Goal: Task Accomplishment & Management: Use online tool/utility

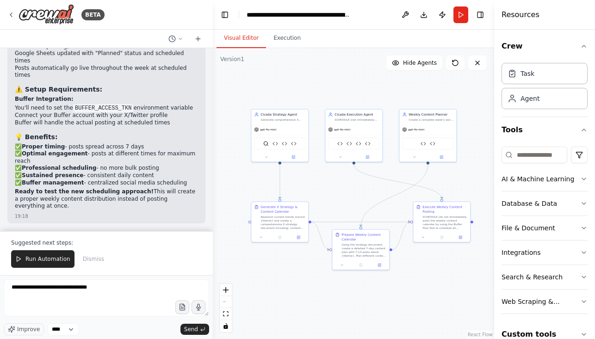
scroll to position [29962, 0]
drag, startPoint x: 113, startPoint y: 292, endPoint x: -1, endPoint y: 277, distance: 115.3
click at [0, 277] on html "BETA Set up a crew that finds and organizes interesting articles, videos, and p…" at bounding box center [297, 169] width 595 height 339
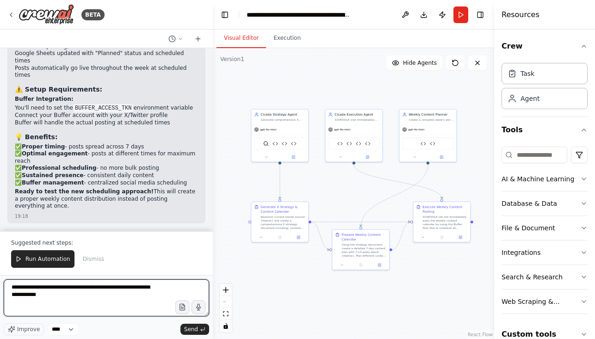
type textarea "**********"
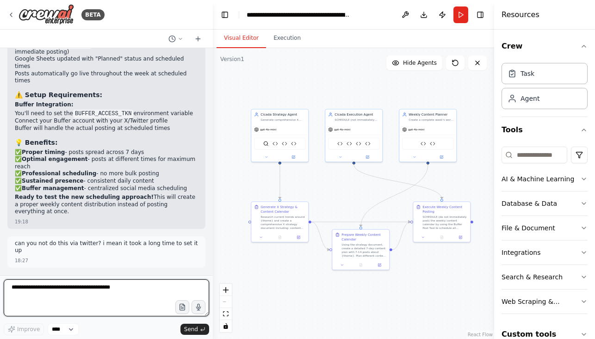
scroll to position [29950, 0]
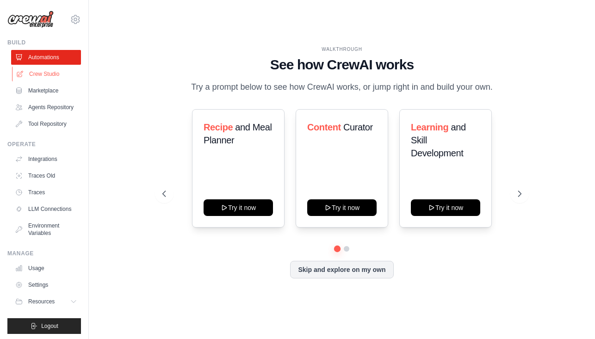
click at [50, 76] on link "Crew Studio" at bounding box center [47, 74] width 70 height 15
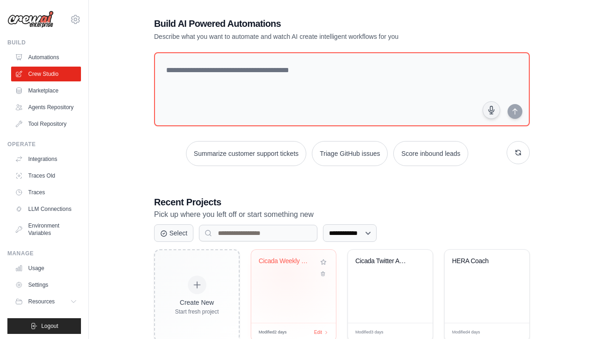
scroll to position [33, 0]
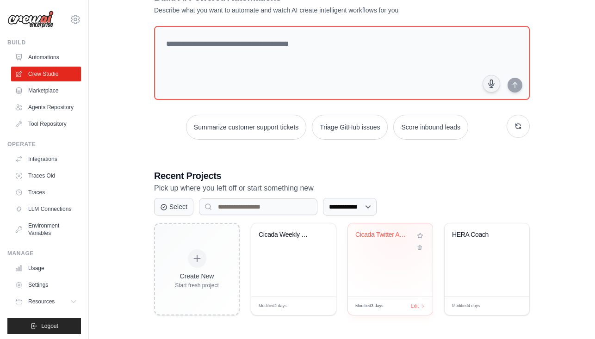
click at [396, 235] on div "Cicada Twitter Automation" at bounding box center [383, 235] width 56 height 8
click at [282, 274] on div "Cicada Weekly Content Strategy & Po..." at bounding box center [293, 260] width 85 height 73
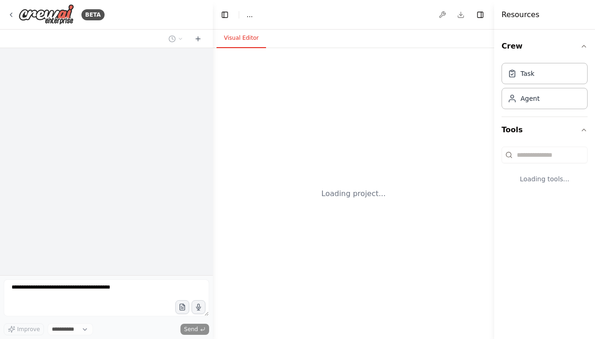
select select "****"
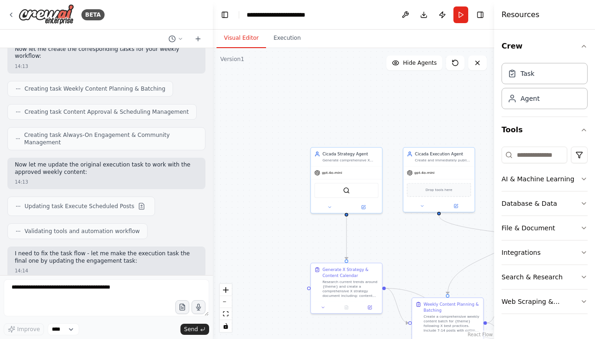
scroll to position [3644, 0]
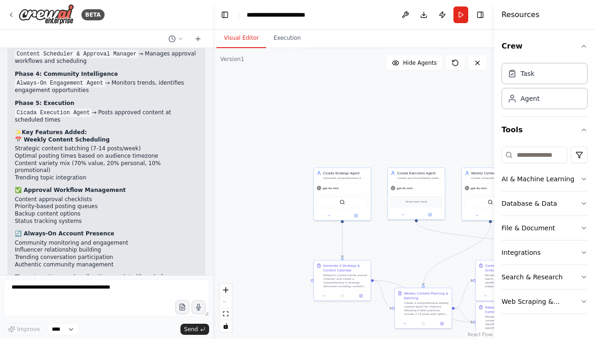
drag, startPoint x: 405, startPoint y: 234, endPoint x: 290, endPoint y: 175, distance: 128.8
click at [290, 175] on div ".deletable-edge-delete-btn { width: 20px; height: 20px; border: 0px solid #ffff…" at bounding box center [353, 193] width 281 height 291
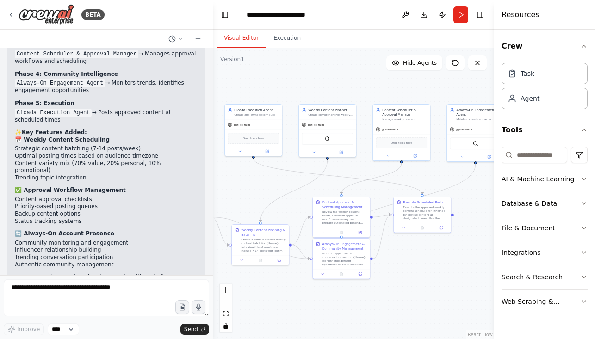
drag, startPoint x: 459, startPoint y: 252, endPoint x: 405, endPoint y: 249, distance: 53.8
click at [405, 249] on div ".deletable-edge-delete-btn { width: 20px; height: 20px; border: 0px solid #ffff…" at bounding box center [353, 193] width 281 height 291
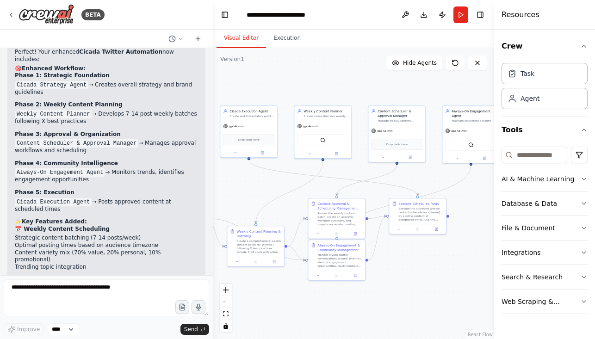
scroll to position [3555, 0]
click at [10, 16] on icon at bounding box center [10, 14] width 7 height 7
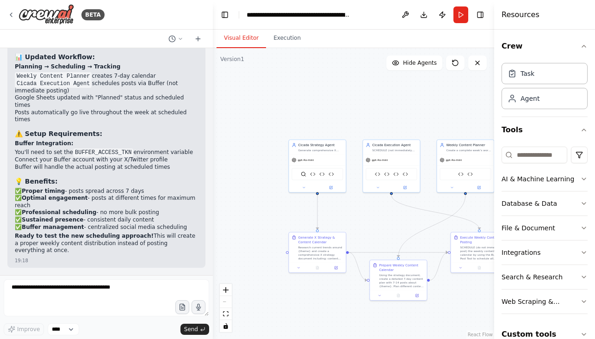
scroll to position [29918, 0]
click at [122, 299] on textarea at bounding box center [107, 298] width 206 height 37
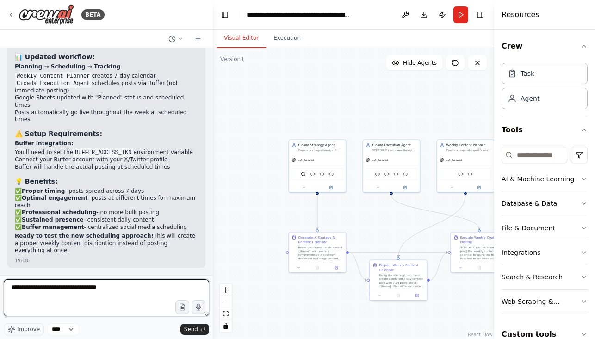
click at [50, 290] on textarea "**********" at bounding box center [107, 298] width 206 height 37
click at [112, 287] on textarea "**********" at bounding box center [107, 298] width 206 height 37
type textarea "**********"
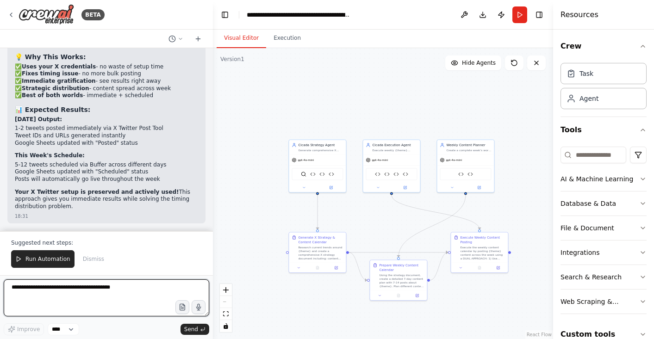
scroll to position [30666, 0]
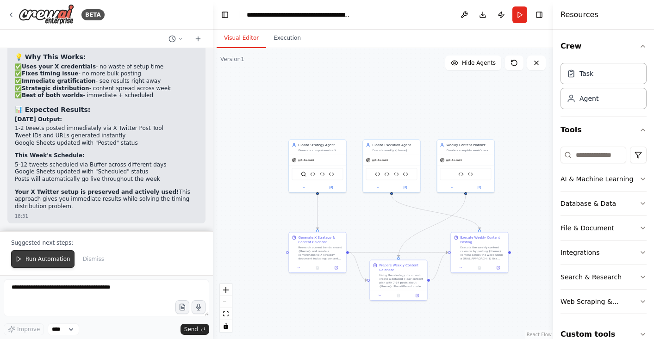
click at [26, 258] on span "Run Automation" at bounding box center [47, 259] width 45 height 7
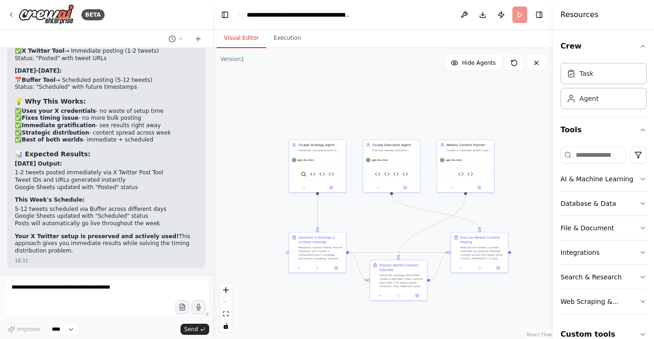
scroll to position [30621, 0]
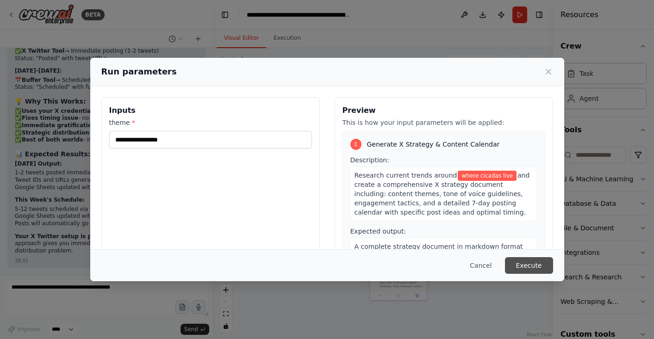
click at [521, 264] on button "Execute" at bounding box center [529, 265] width 48 height 17
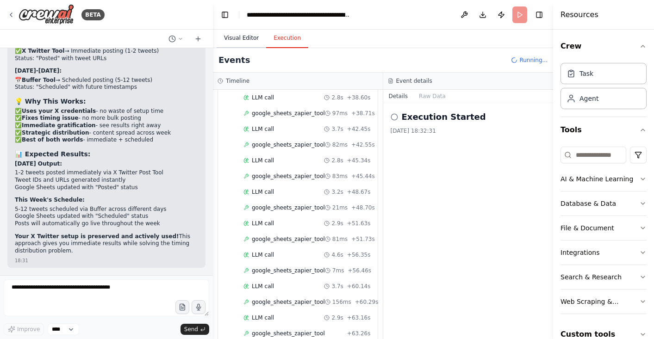
scroll to position [496, 0]
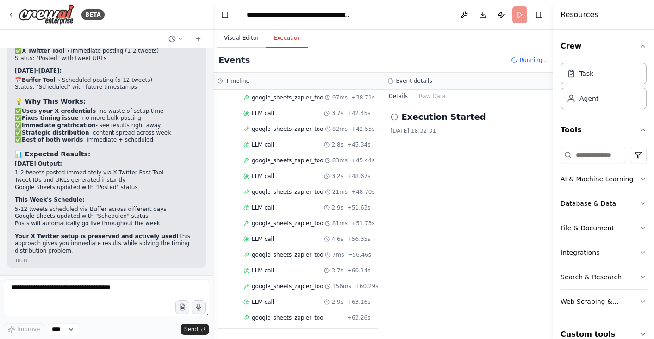
click at [236, 35] on button "Visual Editor" at bounding box center [242, 38] width 50 height 19
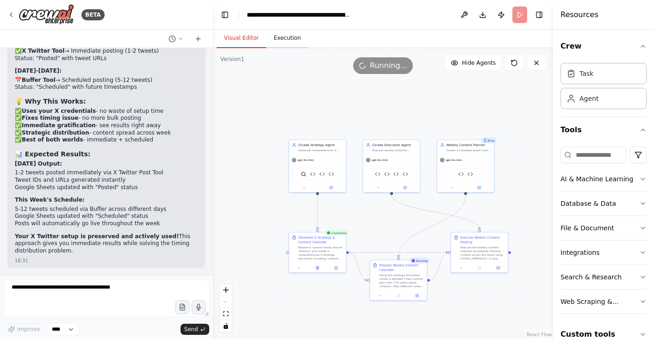
click at [293, 42] on button "Execution" at bounding box center [287, 38] width 42 height 19
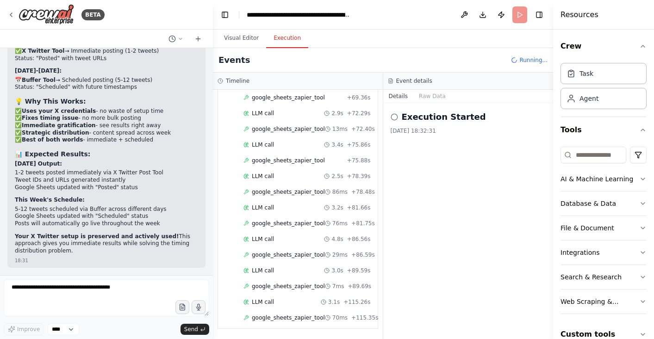
scroll to position [795, 0]
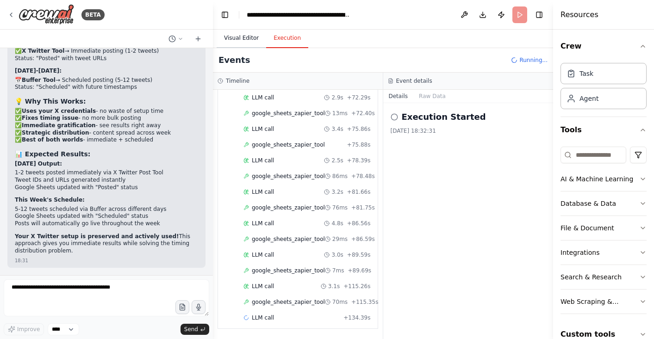
click at [243, 42] on button "Visual Editor" at bounding box center [242, 38] width 50 height 19
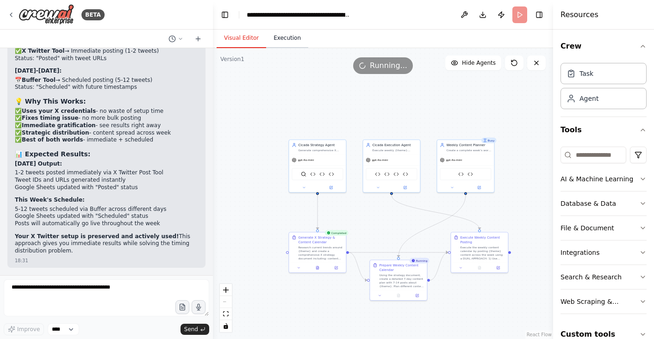
click at [282, 40] on button "Execution" at bounding box center [287, 38] width 42 height 19
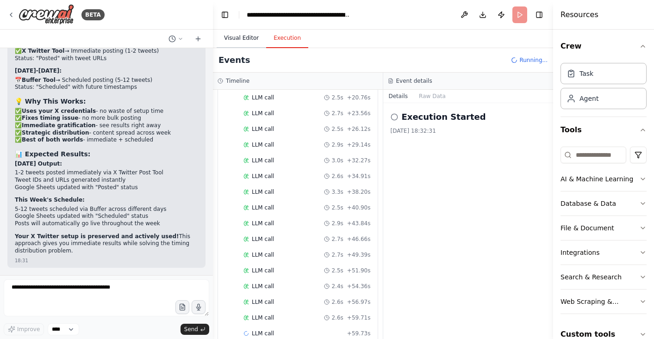
scroll to position [1282, 0]
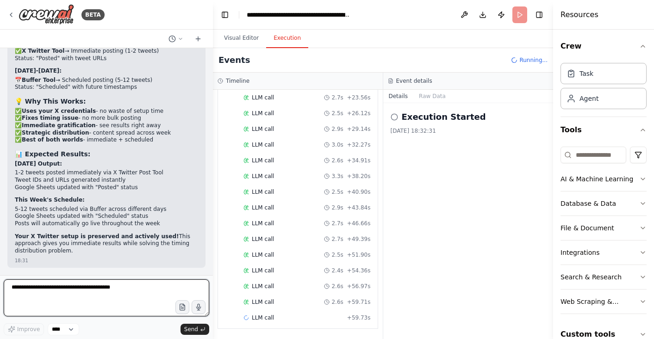
click at [101, 291] on textarea at bounding box center [107, 298] width 206 height 37
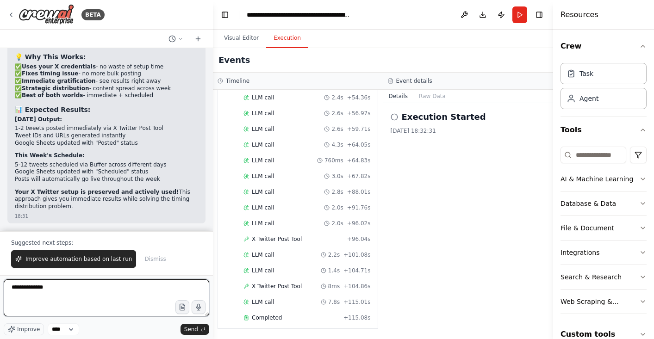
scroll to position [30666, 0]
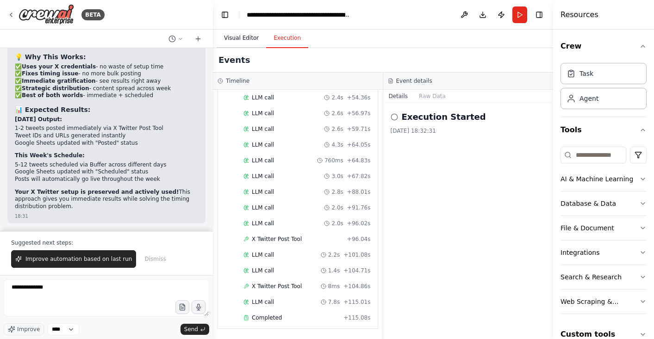
click at [251, 42] on button "Visual Editor" at bounding box center [242, 38] width 50 height 19
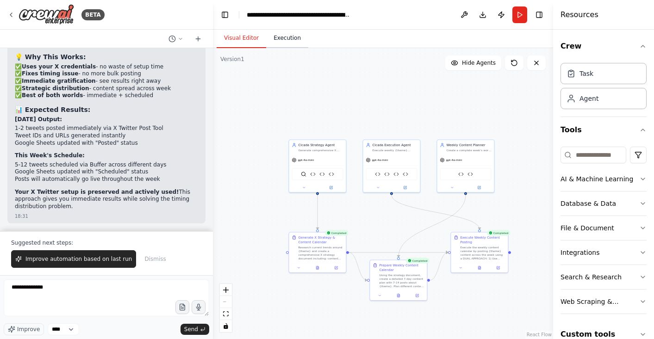
click at [275, 41] on button "Execution" at bounding box center [287, 38] width 42 height 19
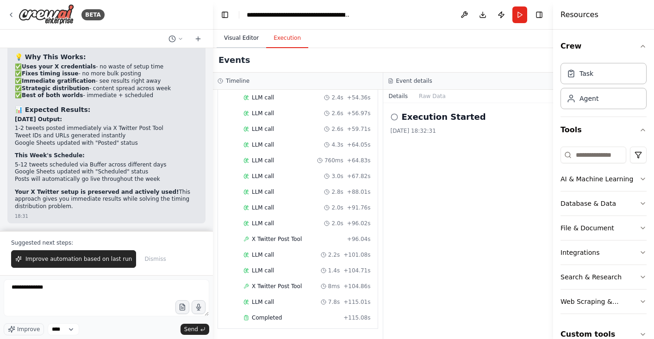
click at [239, 41] on button "Visual Editor" at bounding box center [242, 38] width 50 height 19
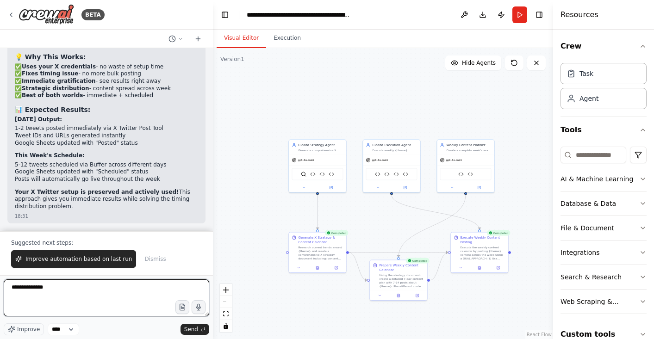
click at [130, 286] on textarea "**********" at bounding box center [107, 298] width 206 height 37
drag, startPoint x: 130, startPoint y: 286, endPoint x: -8, endPoint y: 256, distance: 141.1
click at [0, 256] on html "BETA Set up a crew that finds and organizes interesting articles, videos, and p…" at bounding box center [327, 169] width 654 height 339
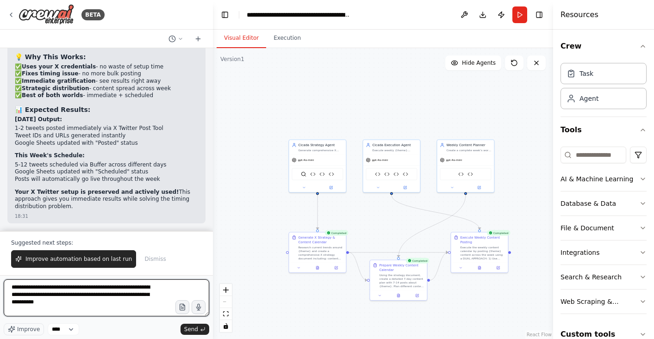
type textarea "**********"
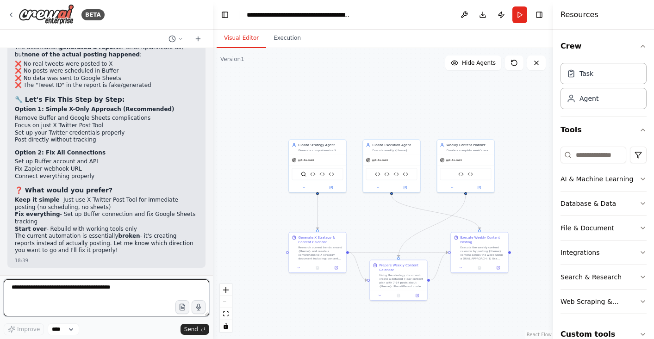
scroll to position [31004, 0]
type textarea "**********"
